Goal: Task Accomplishment & Management: Manage account settings

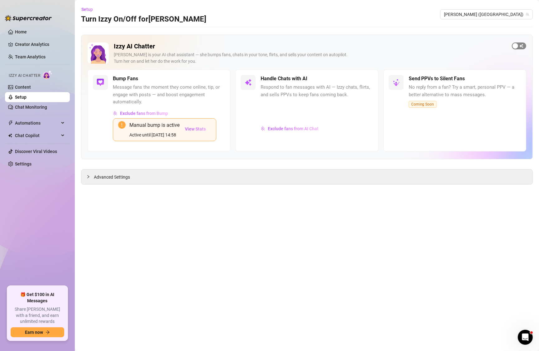
click at [517, 47] on div "button" at bounding box center [516, 46] width 6 height 6
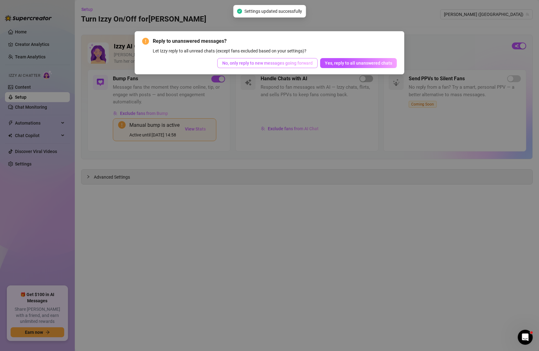
click at [263, 62] on span "No, only reply to new messages going forward" at bounding box center [267, 63] width 90 height 5
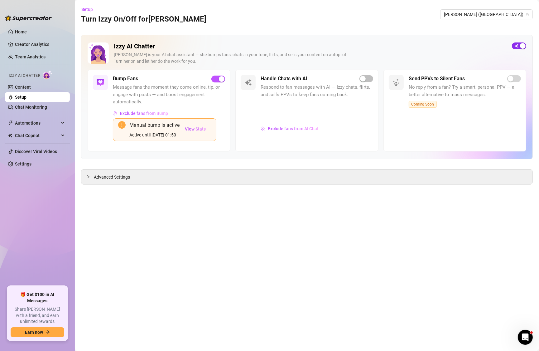
click at [518, 45] on span "button" at bounding box center [519, 45] width 14 height 7
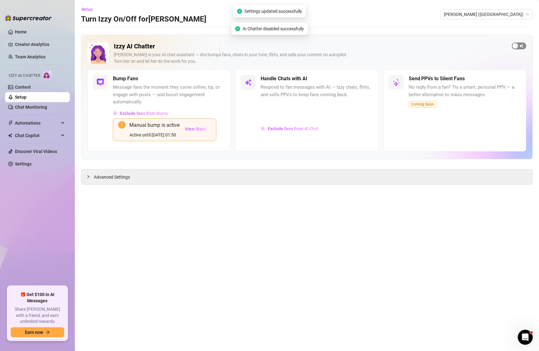
click at [519, 45] on span "button" at bounding box center [519, 45] width 14 height 7
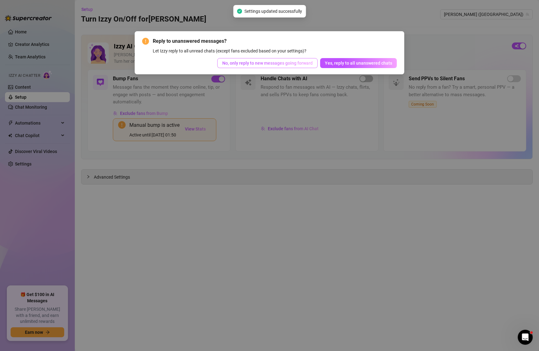
click at [292, 62] on span "No, only reply to new messages going forward" at bounding box center [267, 63] width 90 height 5
